Goal: Task Accomplishment & Management: Manage account settings

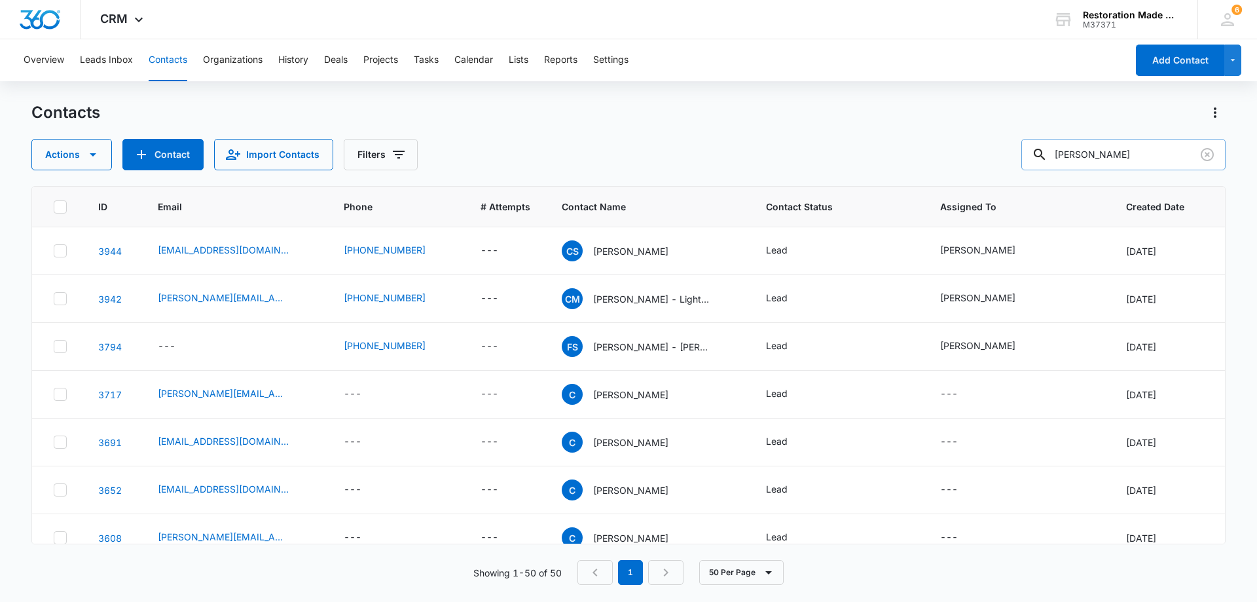
click at [1110, 157] on input "chris" at bounding box center [1123, 154] width 204 height 31
type input "c"
type input "[PERSON_NAME]"
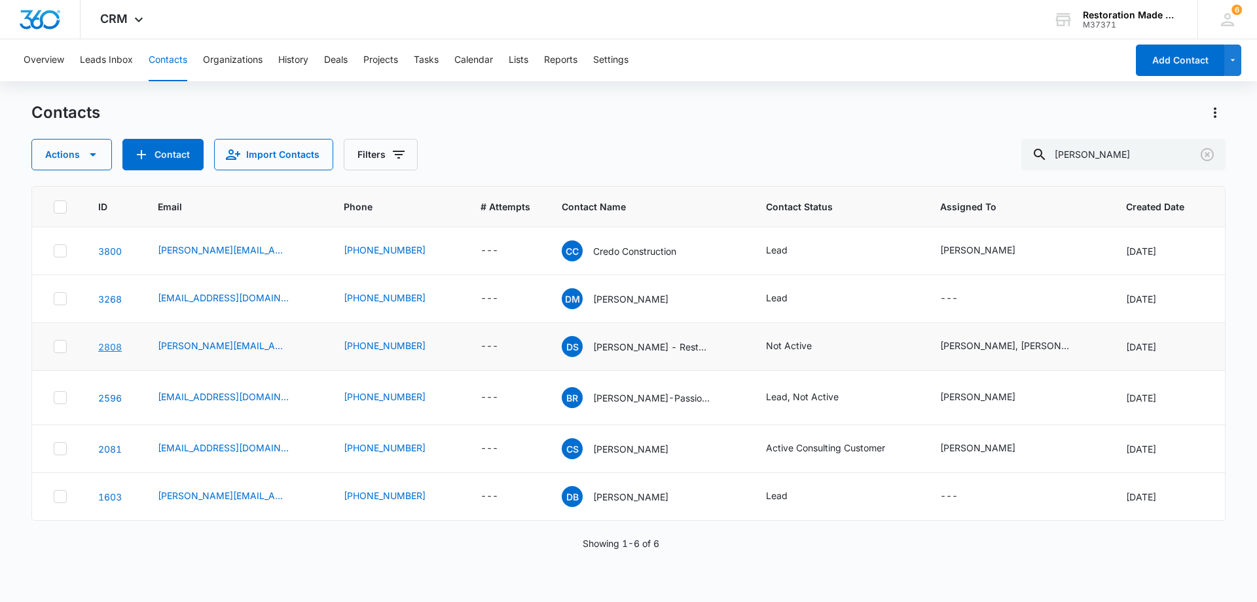
click at [107, 352] on link "2808" at bounding box center [110, 346] width 24 height 11
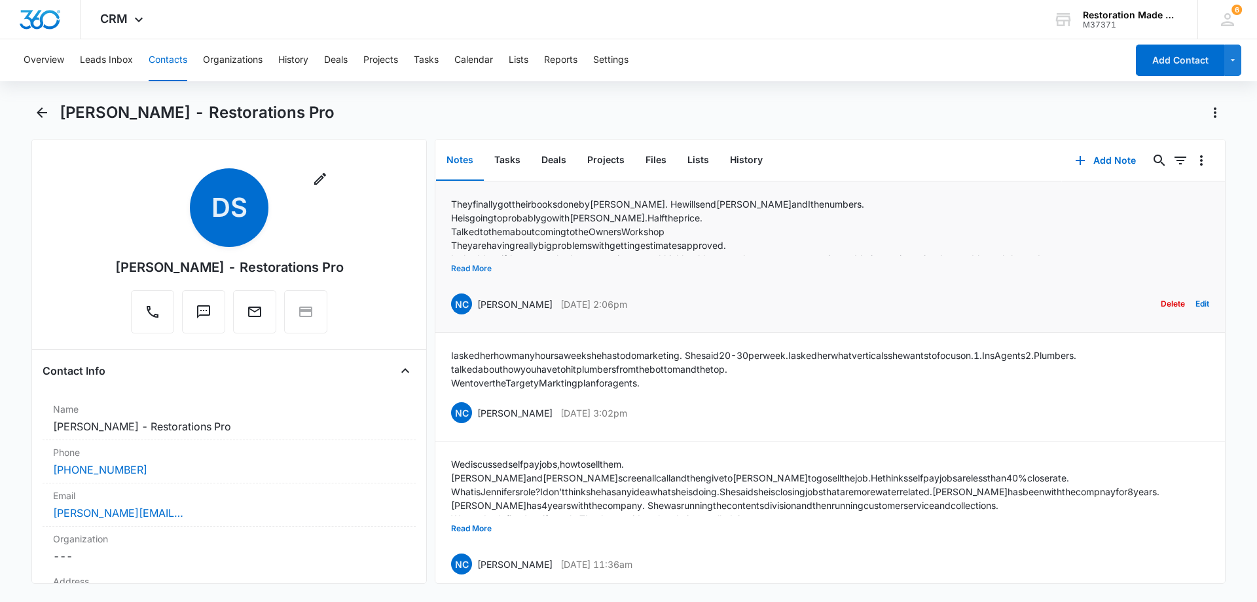
click at [478, 270] on button "Read More" at bounding box center [471, 268] width 41 height 25
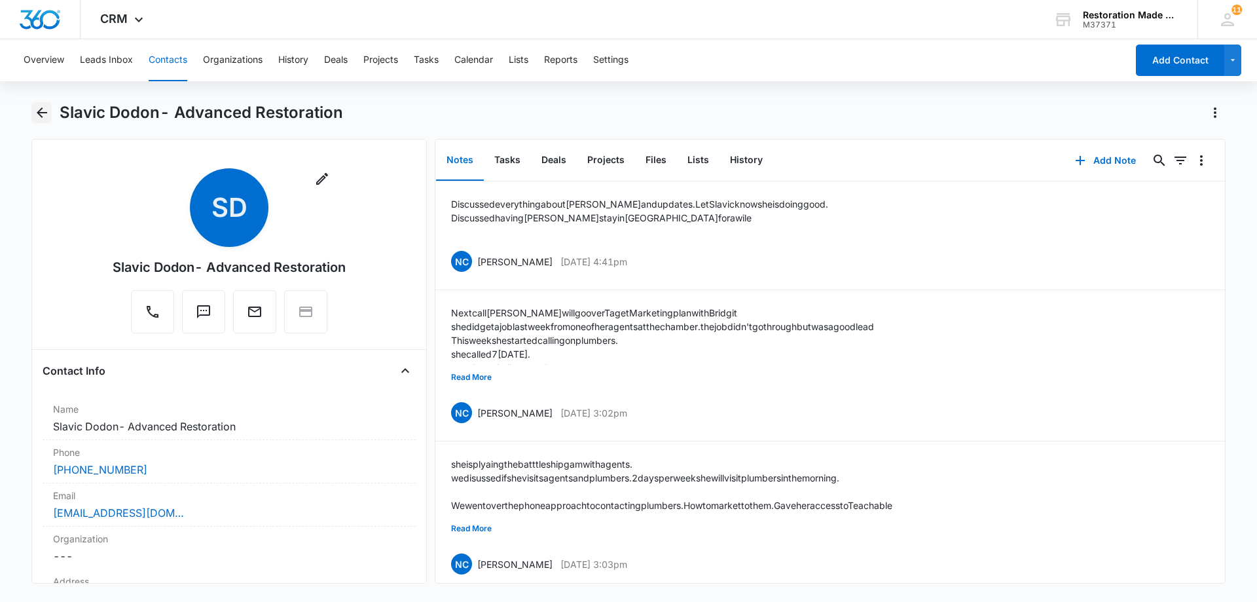
click at [45, 116] on icon "Back" at bounding box center [42, 113] width 16 height 16
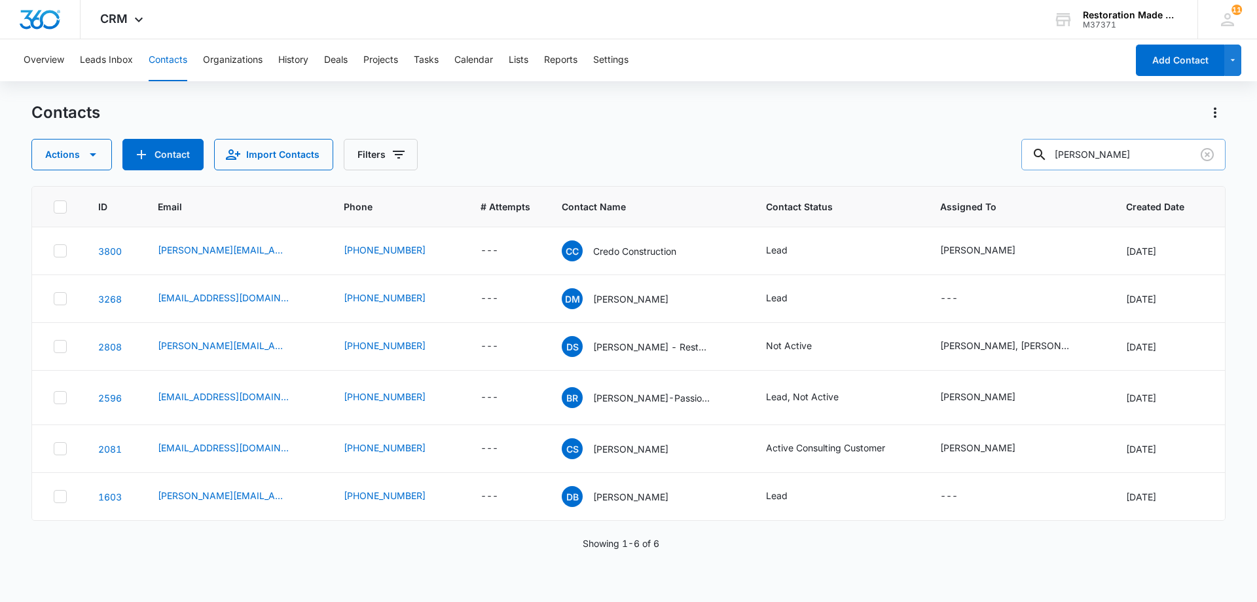
click at [1148, 155] on input "[PERSON_NAME]" at bounding box center [1123, 154] width 204 height 31
type input "[PERSON_NAME]"
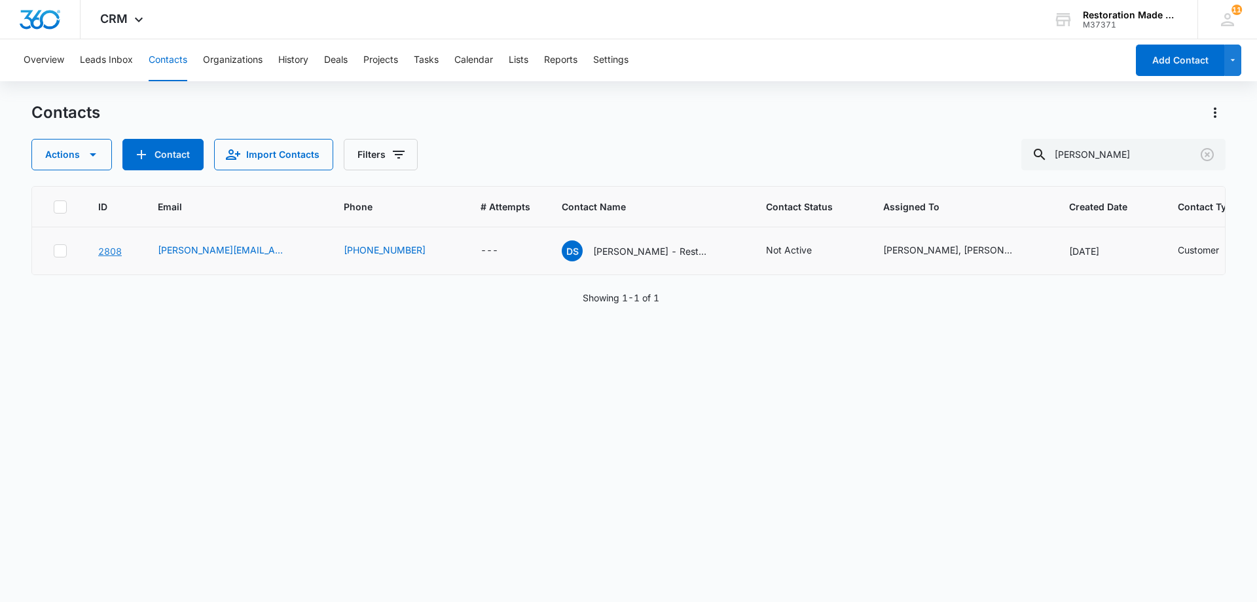
click at [112, 257] on link "2808" at bounding box center [110, 250] width 24 height 11
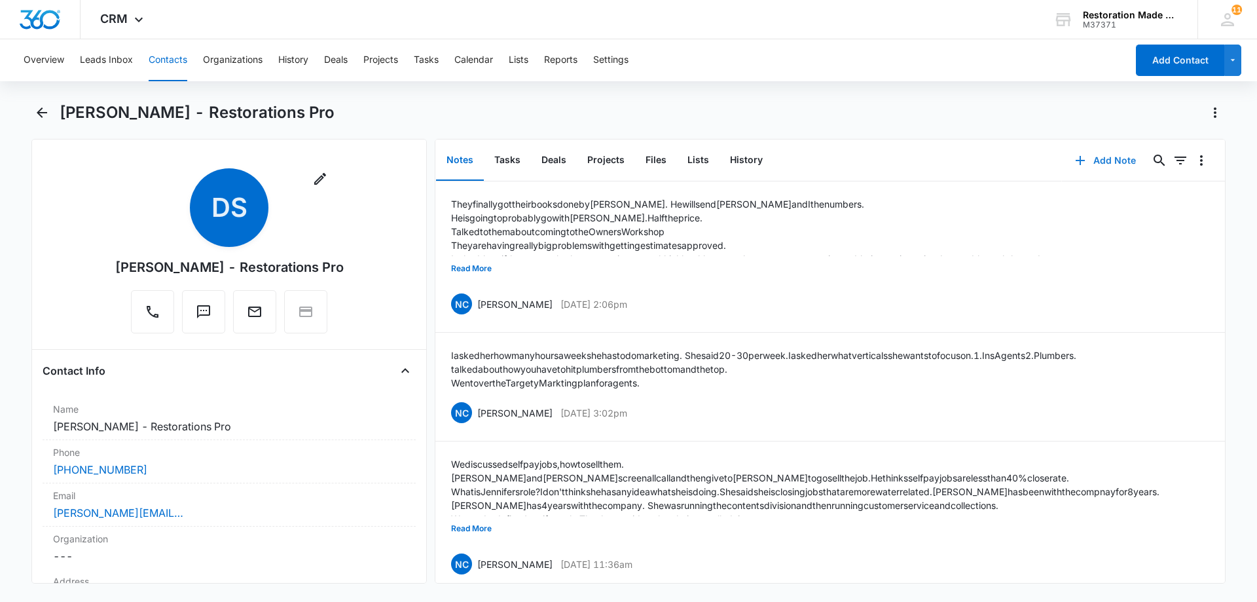
click at [1108, 163] on button "Add Note" at bounding box center [1105, 160] width 87 height 31
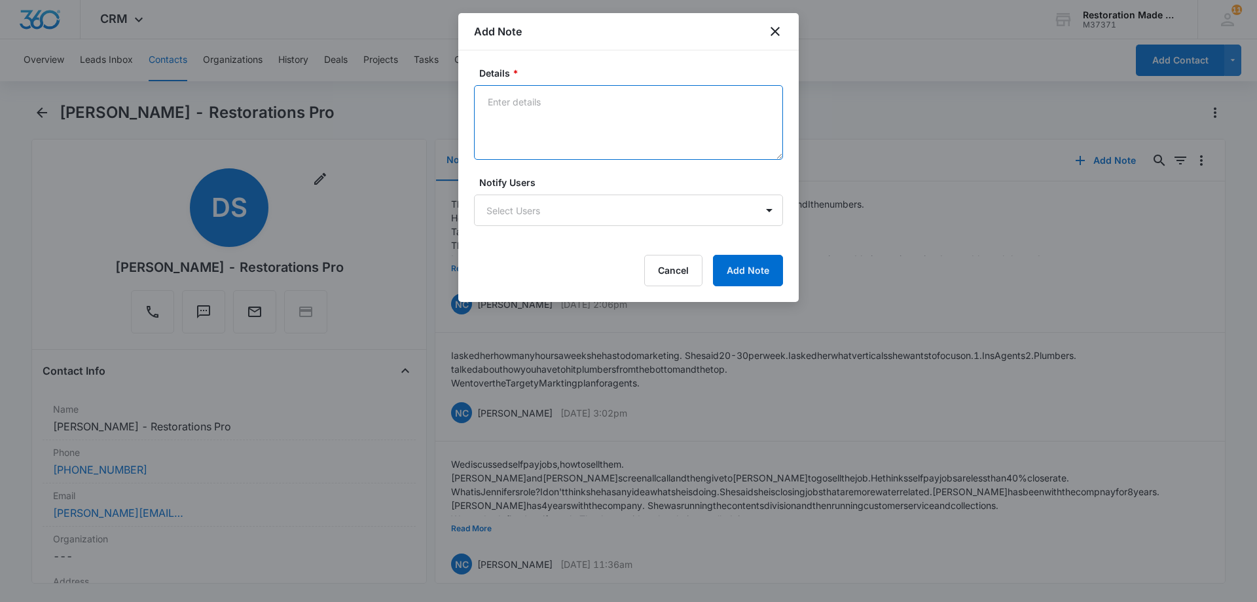
click at [613, 126] on textarea "Details *" at bounding box center [628, 122] width 309 height 75
click at [695, 122] on textarea "talked alot about PSA. They were deciding between Albi and PSA. I pushed them t…" at bounding box center [628, 122] width 309 height 75
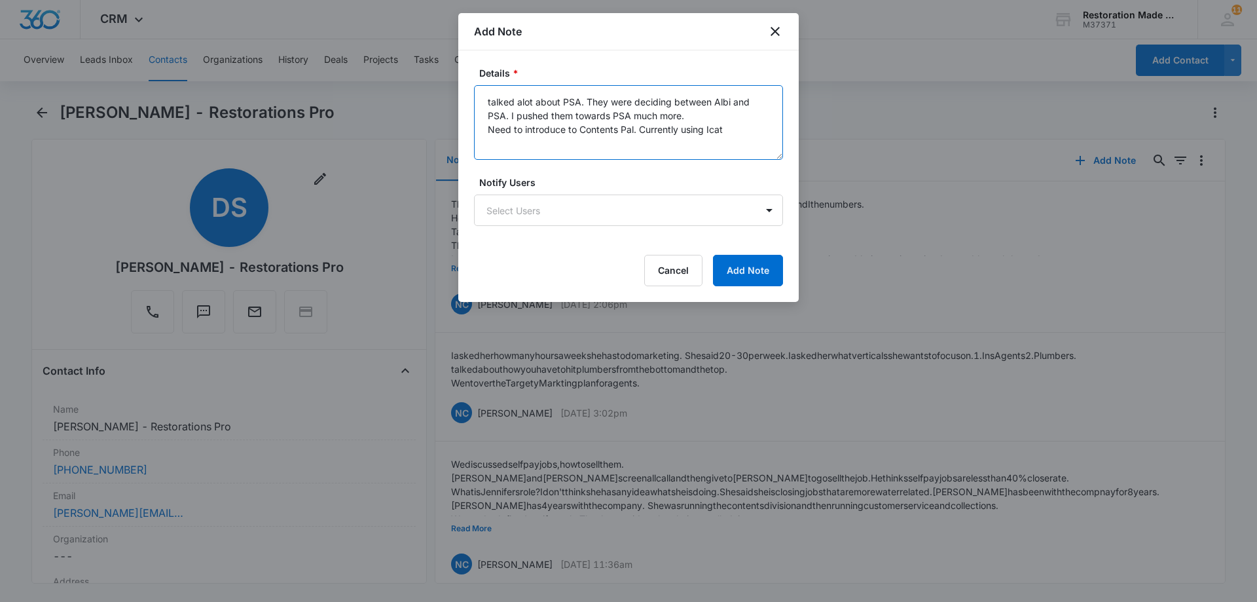
type textarea "talked alot about PSA. They were deciding between Albi and PSA. I pushed them t…"
